Goal: Check status: Check status

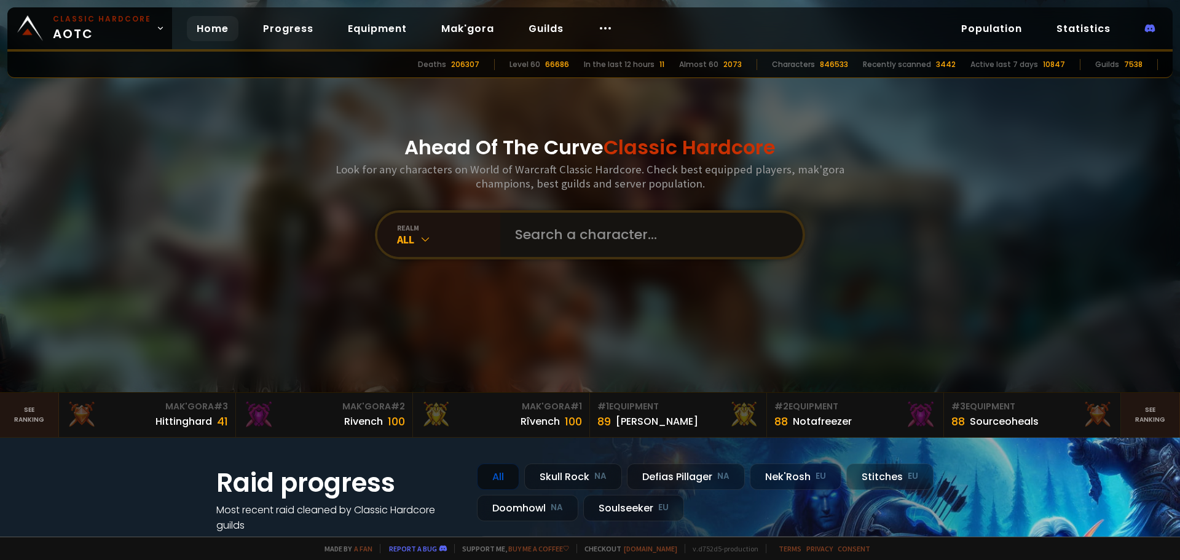
click at [603, 239] on input "text" at bounding box center [648, 235] width 280 height 44
type input "onepunchwarr"
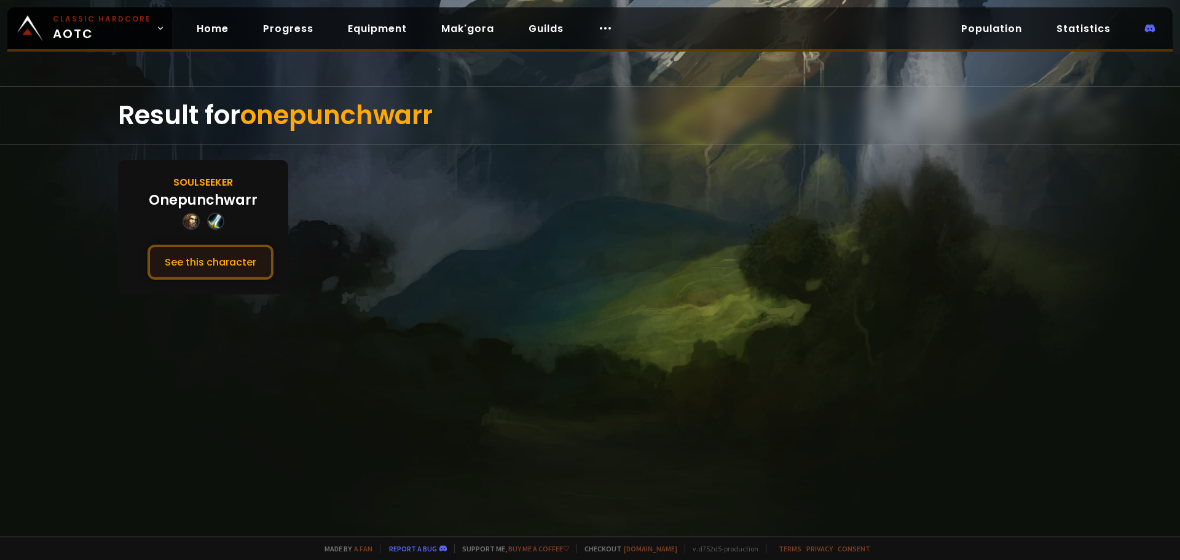
click at [197, 261] on button "See this character" at bounding box center [210, 262] width 126 height 35
click at [225, 257] on button "See this character" at bounding box center [210, 262] width 126 height 35
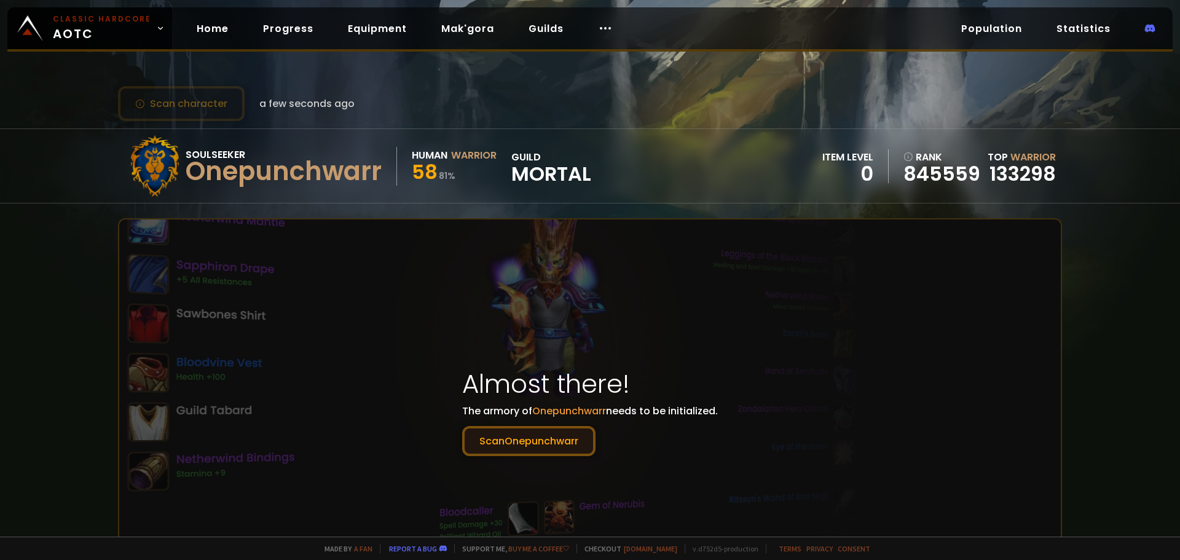
click at [542, 444] on button "Scan Onepunchwarr" at bounding box center [528, 441] width 133 height 30
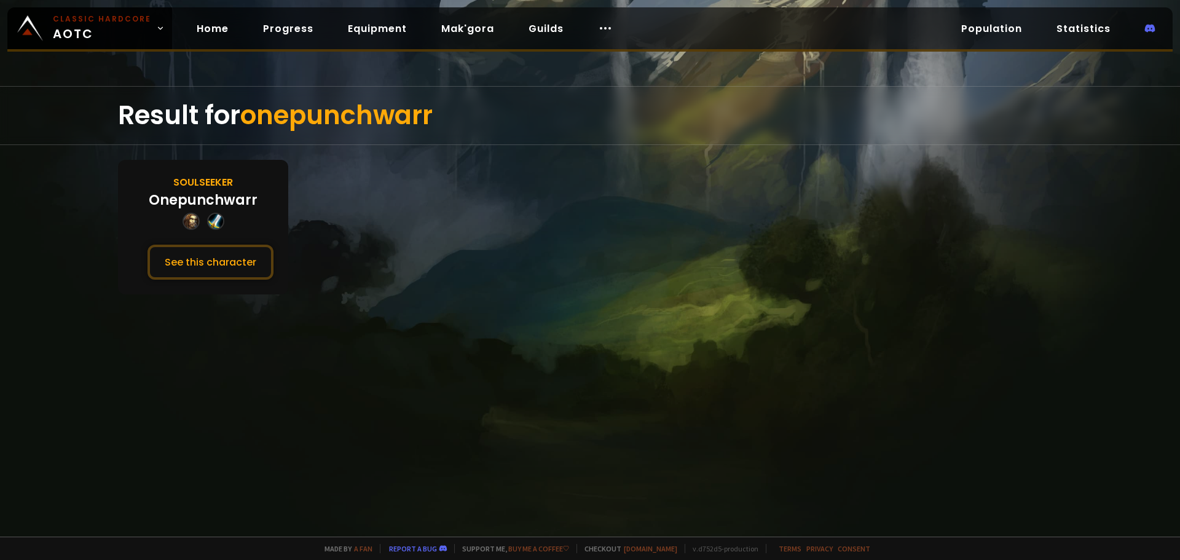
drag, startPoint x: 656, startPoint y: 410, endPoint x: 643, endPoint y: 417, distance: 14.6
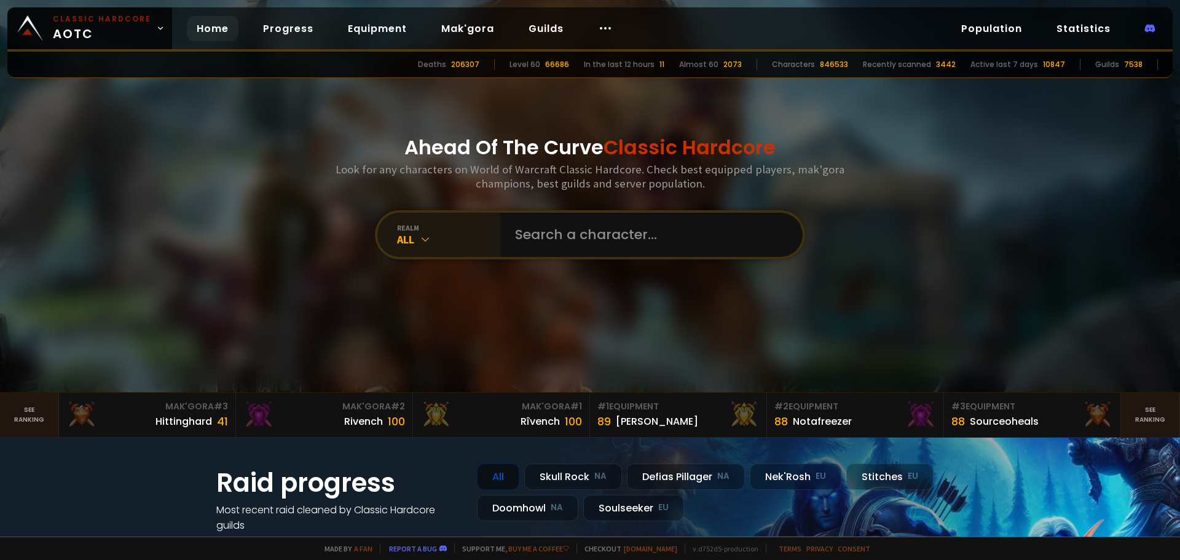
click at [419, 243] on icon at bounding box center [425, 239] width 12 height 12
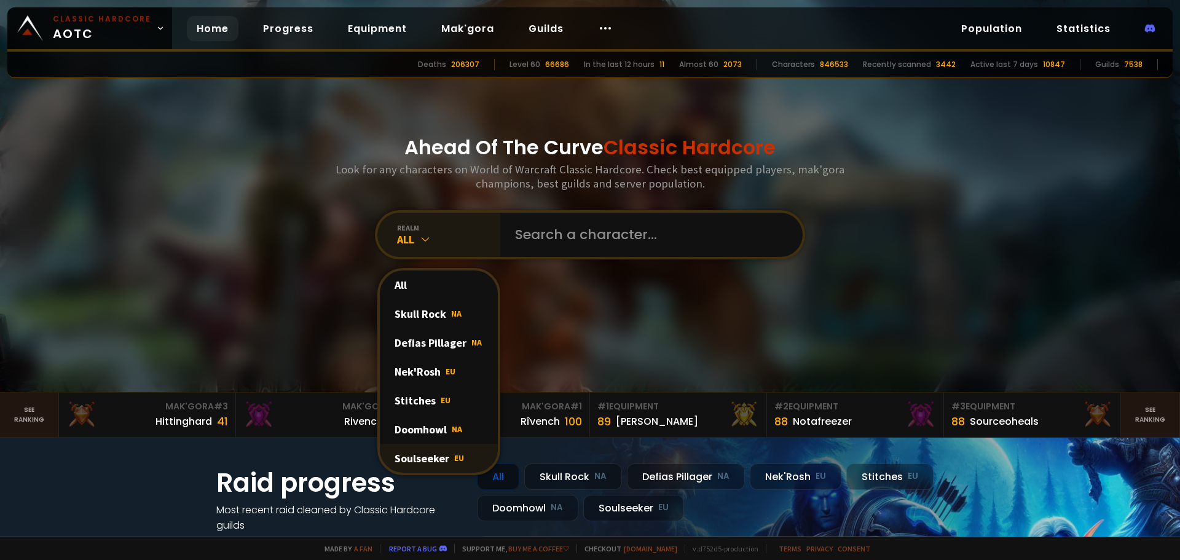
click at [419, 462] on div "Soulseeker EU" at bounding box center [439, 458] width 118 height 29
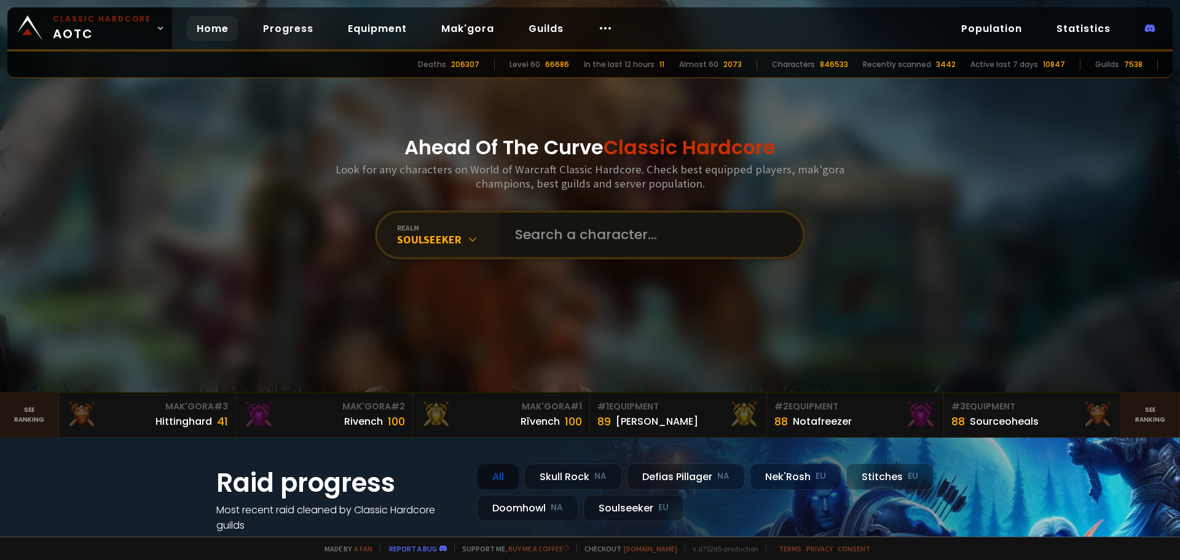
click at [545, 241] on input "text" at bounding box center [648, 235] width 280 height 44
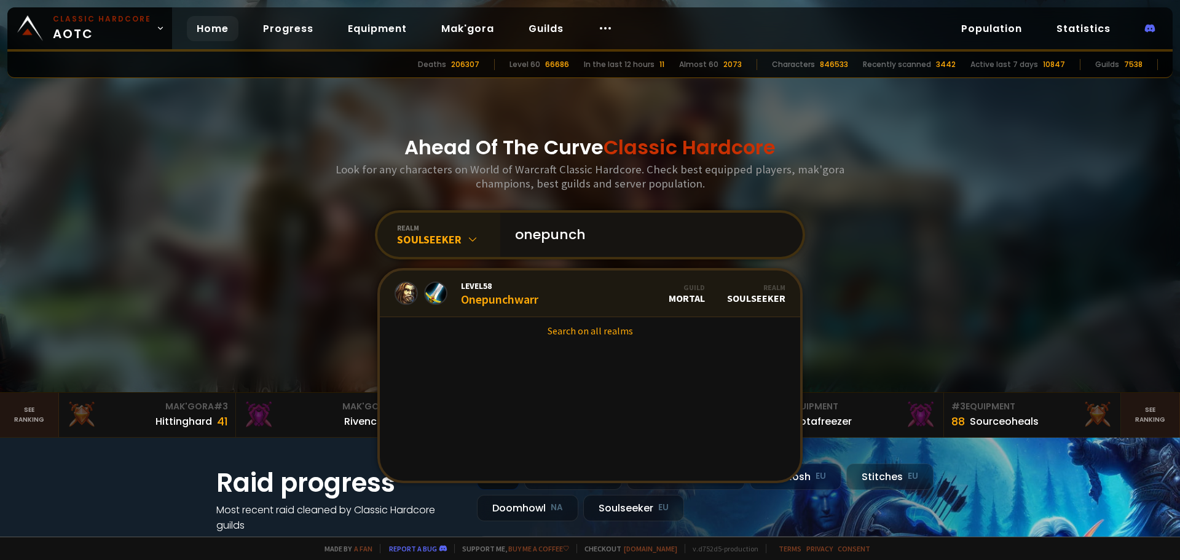
type input "onepunch"
click at [445, 289] on div "Level 58 Onepunchwarr" at bounding box center [467, 293] width 144 height 26
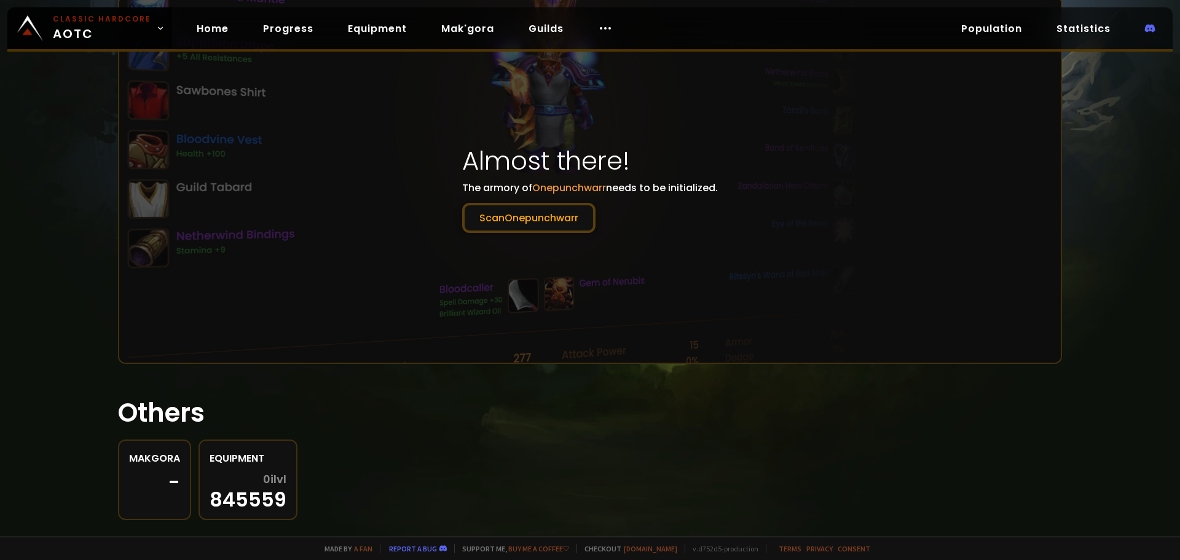
scroll to position [246, 0]
